Goal: Check status: Check status

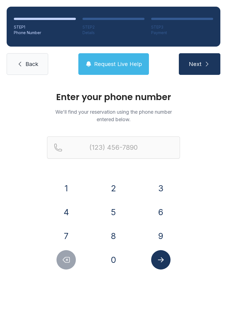
click at [161, 211] on button "6" at bounding box center [160, 212] width 19 height 19
click at [72, 238] on button "7" at bounding box center [66, 235] width 19 height 19
click at [113, 237] on button "8" at bounding box center [113, 235] width 19 height 19
click at [158, 210] on button "6" at bounding box center [160, 212] width 19 height 19
click at [160, 187] on button "3" at bounding box center [160, 188] width 19 height 19
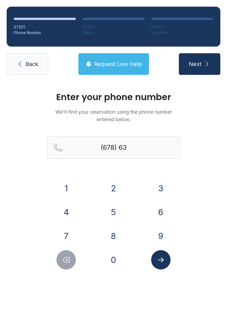
click at [116, 190] on button "2" at bounding box center [113, 188] width 19 height 19
click at [118, 188] on button "2" at bounding box center [113, 188] width 19 height 19
click at [114, 234] on button "8" at bounding box center [113, 235] width 19 height 19
click at [67, 188] on button "1" at bounding box center [66, 188] width 19 height 19
click at [65, 217] on button "4" at bounding box center [66, 212] width 19 height 19
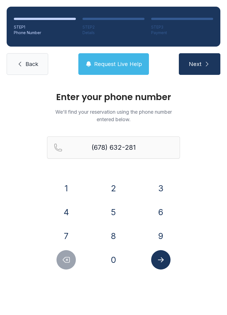
type input "[PHONE_NUMBER]"
click at [162, 260] on icon "Submit lookup form" at bounding box center [161, 259] width 6 height 5
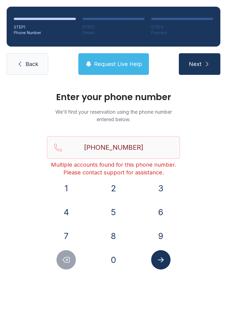
click at [35, 69] on link "Back" at bounding box center [28, 64] width 42 height 22
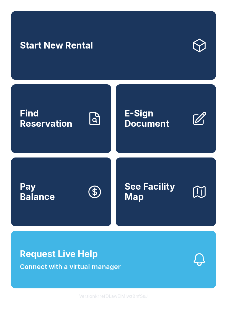
click at [71, 146] on link "Find Reservation" at bounding box center [61, 118] width 100 height 69
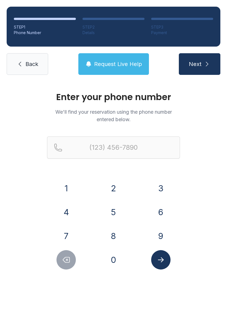
click at [161, 212] on button "6" at bounding box center [160, 212] width 19 height 19
click at [73, 229] on button "7" at bounding box center [66, 235] width 19 height 19
click at [110, 235] on button "8" at bounding box center [113, 235] width 19 height 19
click at [161, 215] on button "6" at bounding box center [160, 212] width 19 height 19
click at [151, 189] on button "3" at bounding box center [160, 188] width 19 height 19
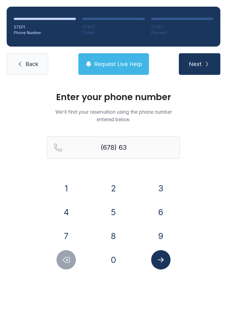
click at [109, 194] on button "2" at bounding box center [113, 188] width 19 height 19
click at [115, 186] on button "2" at bounding box center [113, 188] width 19 height 19
click at [110, 236] on button "8" at bounding box center [113, 235] width 19 height 19
click at [67, 188] on button "1" at bounding box center [66, 188] width 19 height 19
click at [63, 216] on button "4" at bounding box center [66, 212] width 19 height 19
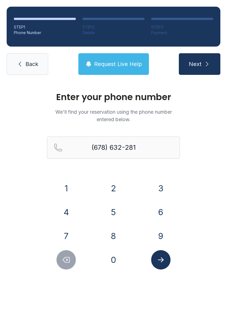
type input "[PHONE_NUMBER]"
click at [166, 262] on button "Submit lookup form" at bounding box center [160, 259] width 19 height 19
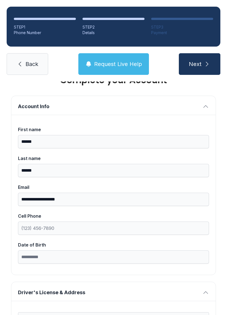
scroll to position [16, 0]
